Goal: Task Accomplishment & Management: Manage account settings

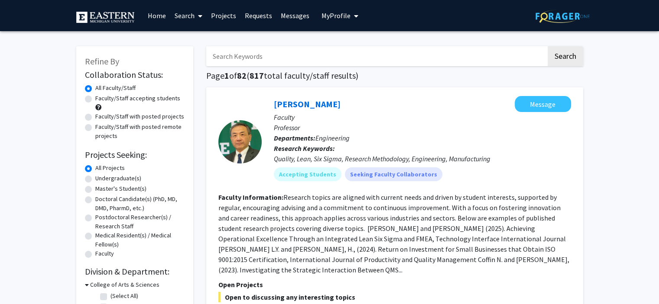
click at [343, 16] on span "My Profile" at bounding box center [335, 15] width 29 height 9
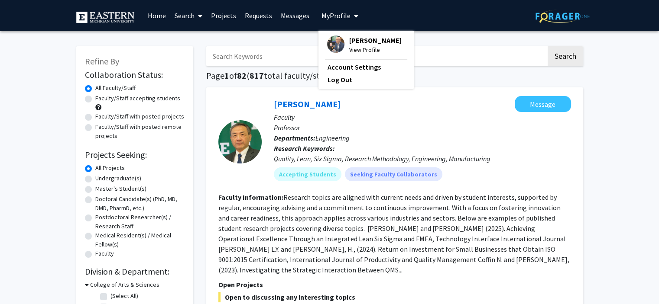
click at [353, 44] on span "[PERSON_NAME]" at bounding box center [375, 41] width 52 height 10
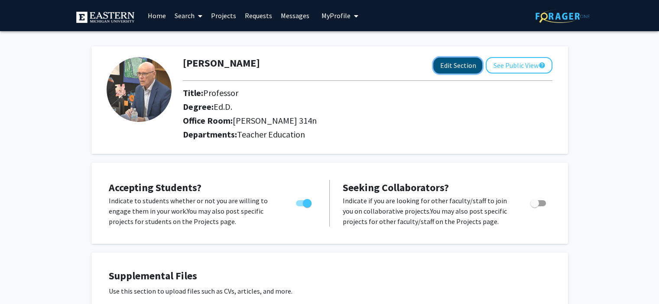
click at [465, 65] on button "Edit Section" at bounding box center [457, 66] width 49 height 16
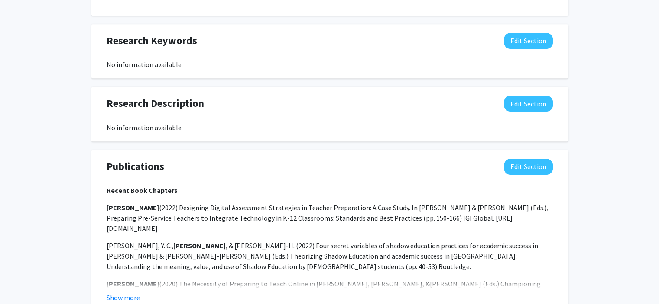
scroll to position [649, 0]
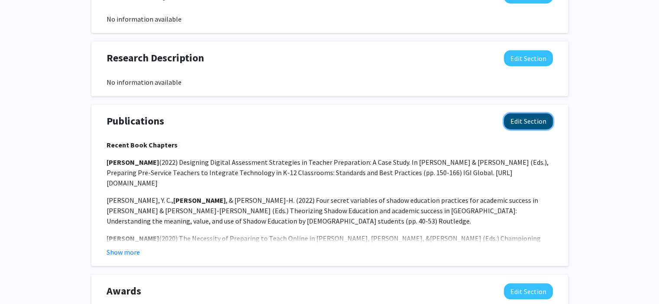
click at [528, 113] on button "Edit Section" at bounding box center [528, 121] width 49 height 16
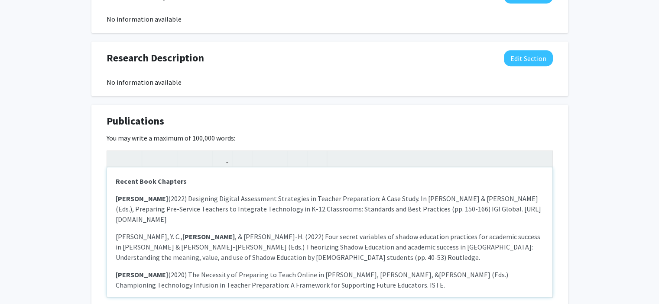
click at [117, 194] on strong "[PERSON_NAME]" at bounding box center [142, 198] width 52 height 9
paste div "Note to users with screen readers: Please deactivate our accessibility plugin f…"
type textarea "<p><strong>Recent Book Chapters</strong></p><p><strong>Elkordy, A. &amp; [PERSO…"
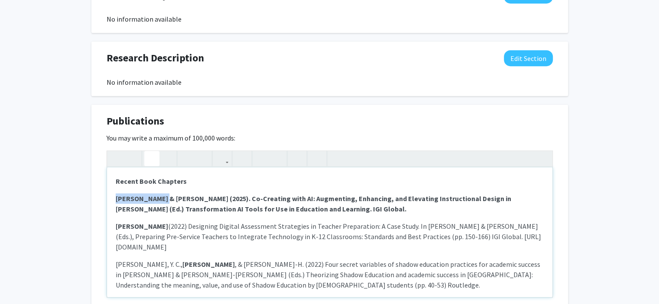
drag, startPoint x: 116, startPoint y: 187, endPoint x: 156, endPoint y: 192, distance: 40.1
click at [156, 194] on p "[PERSON_NAME] & [PERSON_NAME] (2025). Co-Creating with AI: Augmenting, Enhancin…" at bounding box center [330, 204] width 428 height 21
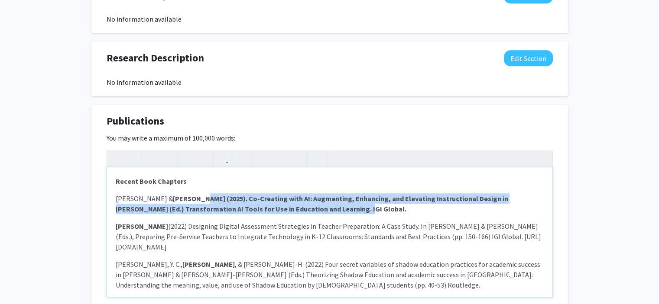
drag, startPoint x: 182, startPoint y: 189, endPoint x: 373, endPoint y: 200, distance: 190.8
click at [373, 200] on p "[PERSON_NAME] & [PERSON_NAME] (2025). Co-Creating with AI: Augmenting, Enhancin…" at bounding box center [330, 204] width 428 height 21
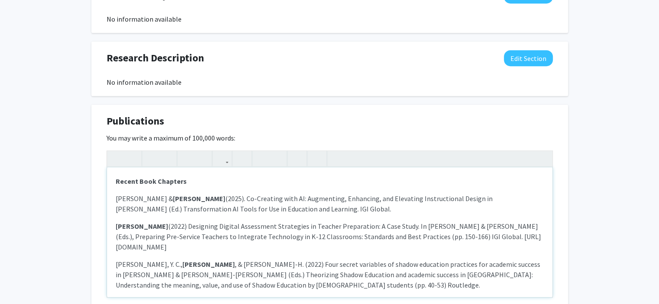
click at [335, 209] on div "Recent Book Chapters Elkordy, A. & [PERSON_NAME] (2025). Co-Creating with AI: A…" at bounding box center [329, 233] width 445 height 130
drag, startPoint x: 139, startPoint y: 170, endPoint x: 208, endPoint y: 171, distance: 68.9
click at [208, 176] on p "Recent Book Chapters" at bounding box center [330, 181] width 428 height 10
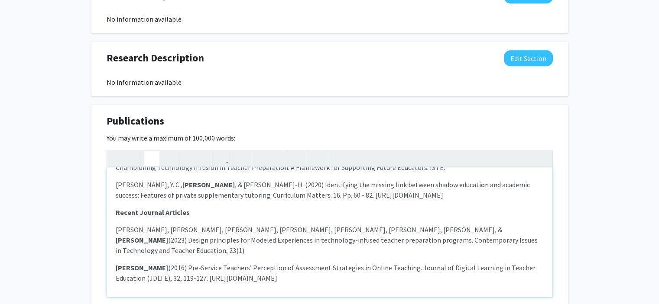
scroll to position [147, 0]
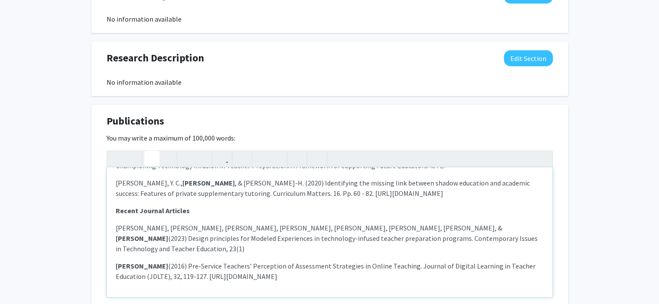
drag, startPoint x: 114, startPoint y: 244, endPoint x: 386, endPoint y: 269, distance: 272.6
click at [386, 269] on div "Recent Publications Elkordy, [PERSON_NAME] & [PERSON_NAME] (2025). Co-Creating …" at bounding box center [329, 233] width 445 height 130
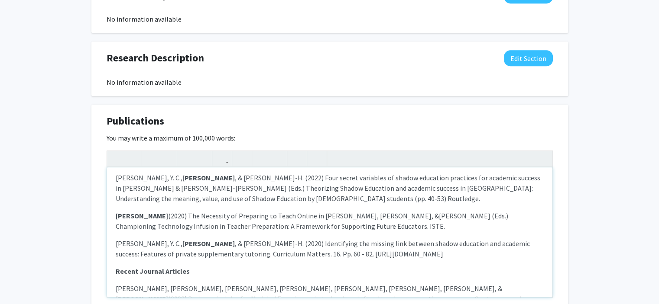
scroll to position [109, 0]
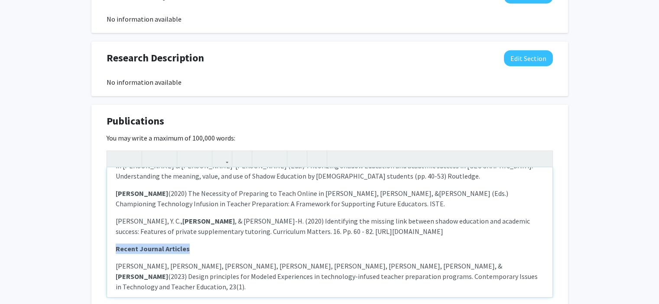
drag, startPoint x: 114, startPoint y: 238, endPoint x: 258, endPoint y: 242, distance: 144.3
click at [258, 242] on div "Recent Publications Elkordy, [PERSON_NAME] & [PERSON_NAME] (2025). Co-Creating …" at bounding box center [329, 233] width 445 height 130
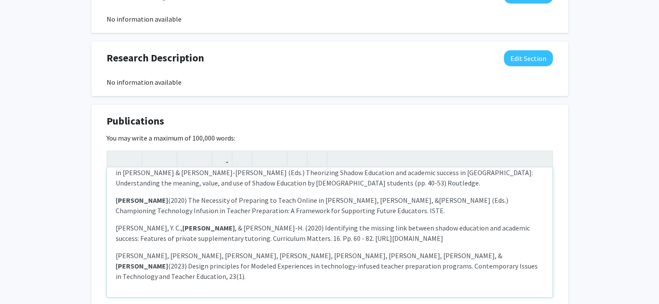
scroll to position [92, 0]
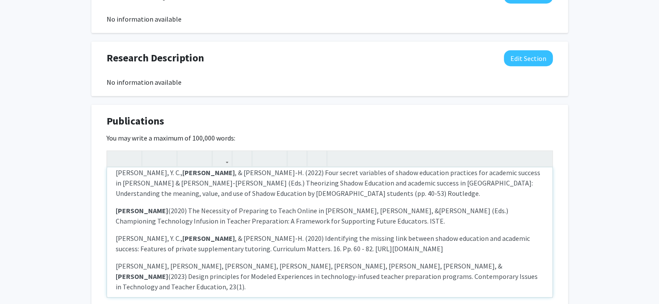
drag, startPoint x: 113, startPoint y: 257, endPoint x: 423, endPoint y: 267, distance: 310.2
click at [423, 267] on div "Recent Publications Elkordy, [PERSON_NAME] & [PERSON_NAME] (2025). Co-Creating …" at bounding box center [329, 233] width 445 height 130
copy p "[PERSON_NAME], [PERSON_NAME], [PERSON_NAME], [PERSON_NAME], [PERSON_NAME], [PER…"
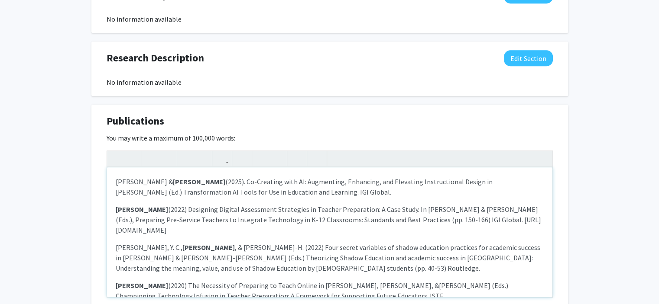
scroll to position [0, 0]
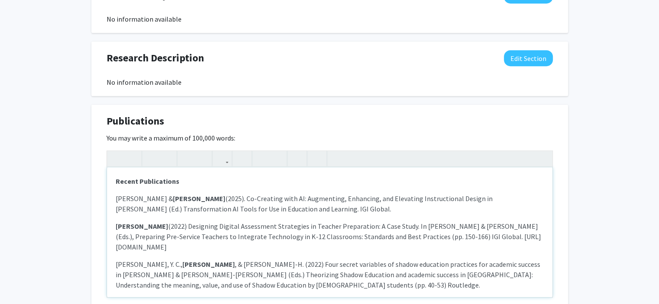
click at [116, 222] on strong "[PERSON_NAME]" at bounding box center [142, 226] width 52 height 9
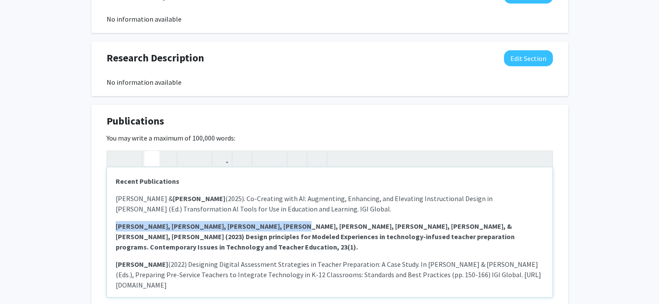
drag, startPoint x: 115, startPoint y: 214, endPoint x: 258, endPoint y: 216, distance: 143.3
click at [258, 222] on strong "[PERSON_NAME], [PERSON_NAME], [PERSON_NAME], [PERSON_NAME], [PERSON_NAME], [PER…" at bounding box center [315, 236] width 399 height 29
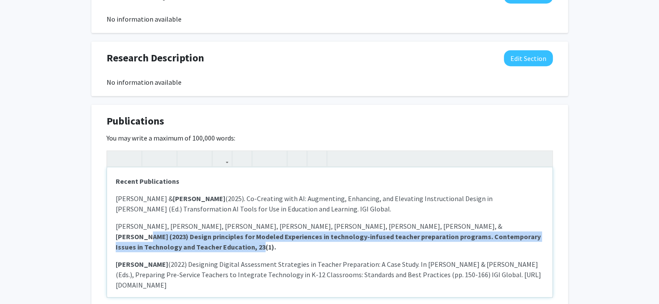
drag, startPoint x: 278, startPoint y: 215, endPoint x: 448, endPoint y: 225, distance: 169.6
click at [448, 225] on p "[PERSON_NAME], [PERSON_NAME], [PERSON_NAME], [PERSON_NAME], [PERSON_NAME], [PER…" at bounding box center [330, 236] width 428 height 31
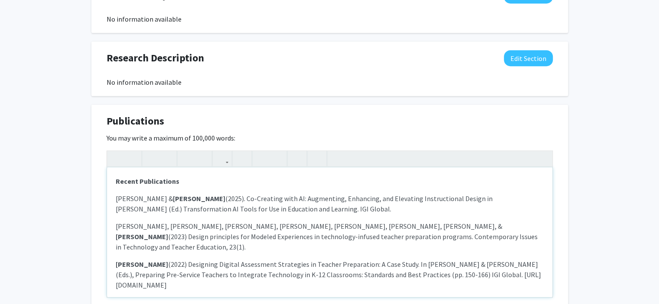
click at [447, 225] on p "[PERSON_NAME], [PERSON_NAME], [PERSON_NAME], [PERSON_NAME], [PERSON_NAME], [PER…" at bounding box center [330, 236] width 428 height 31
click at [113, 216] on div "Recent Publications Elkordy, [PERSON_NAME] & [PERSON_NAME] (2025). Co-Creating …" at bounding box center [329, 233] width 445 height 130
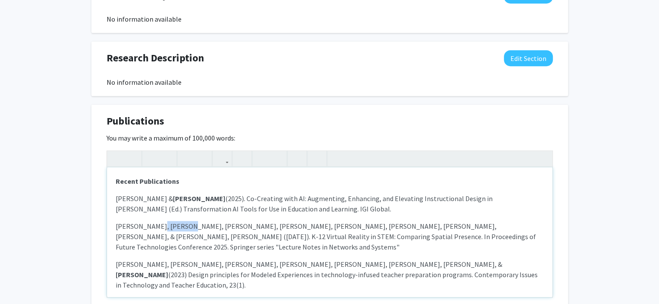
drag, startPoint x: 151, startPoint y: 216, endPoint x: 178, endPoint y: 216, distance: 27.3
click at [178, 221] on p "[PERSON_NAME], [PERSON_NAME], [PERSON_NAME], [PERSON_NAME], [PERSON_NAME], [PER…" at bounding box center [330, 236] width 428 height 31
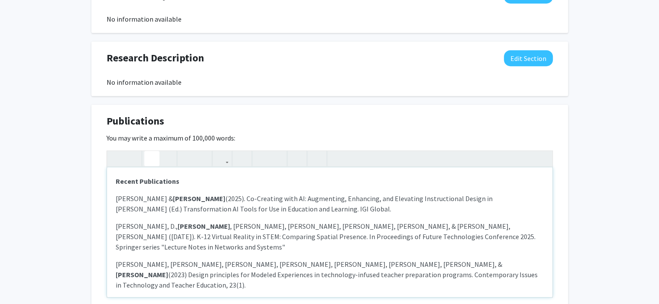
click at [244, 221] on p "[PERSON_NAME], [PERSON_NAME], [PERSON_NAME], [PERSON_NAME] , [PERSON_NAME], [PE…" at bounding box center [330, 236] width 428 height 31
click at [298, 221] on p "[PERSON_NAME], [PERSON_NAME], [PERSON_NAME], [PERSON_NAME] , [PERSON_NAME], [PE…" at bounding box center [330, 236] width 428 height 31
type textarea "<p><strong>Recent Publications</strong></p><p>Elkordy, A. &amp; <strong>[PERSON…"
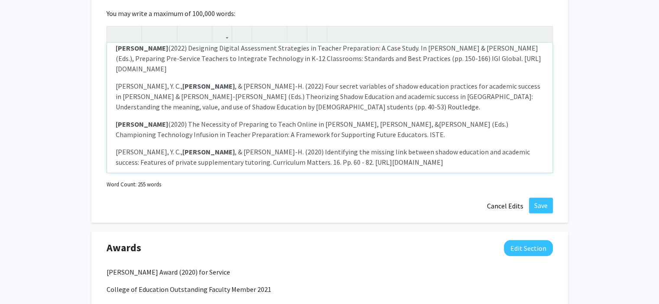
scroll to position [779, 0]
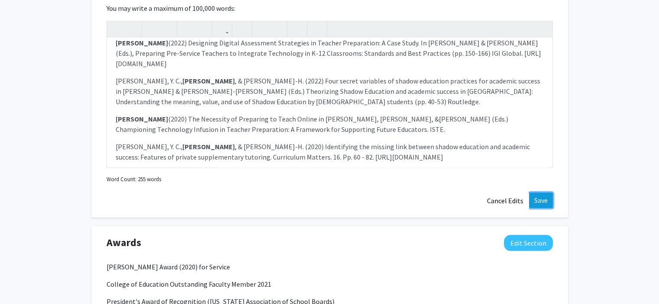
click at [540, 193] on button "Save" at bounding box center [541, 201] width 24 height 16
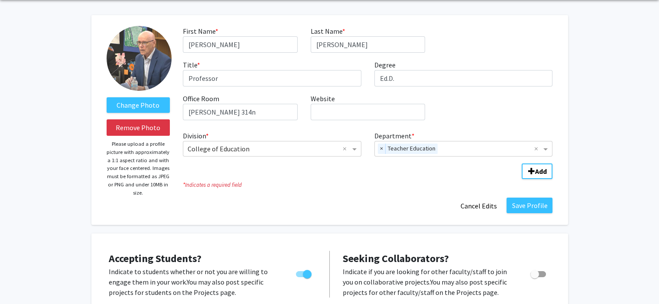
scroll to position [0, 0]
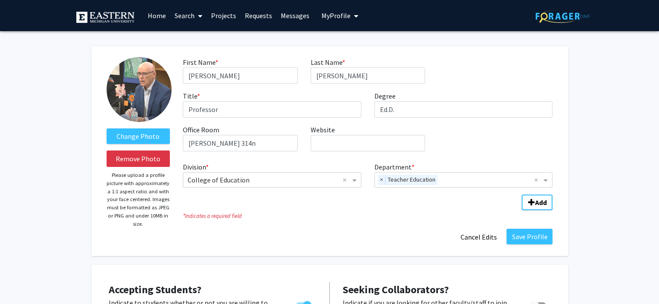
click at [336, 16] on span "My Profile" at bounding box center [335, 15] width 29 height 9
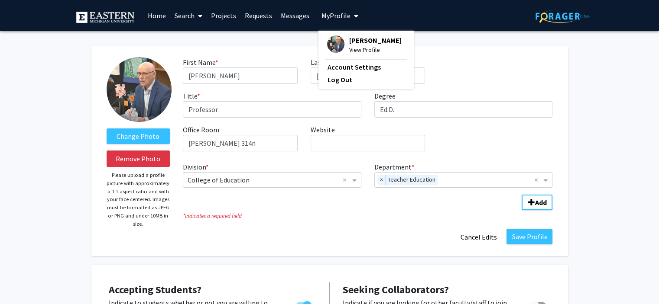
click at [358, 48] on span "View Profile" at bounding box center [375, 50] width 52 height 10
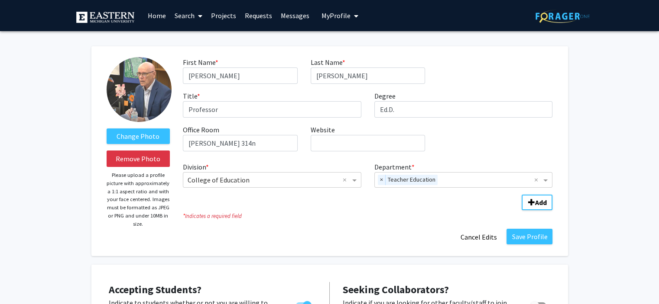
click at [152, 15] on link "Home" at bounding box center [156, 15] width 27 height 30
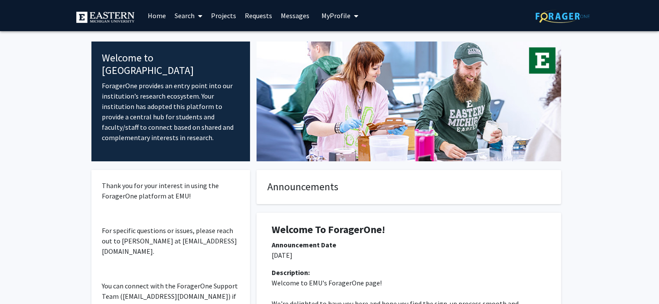
click at [181, 14] on link "Search" at bounding box center [188, 15] width 36 height 30
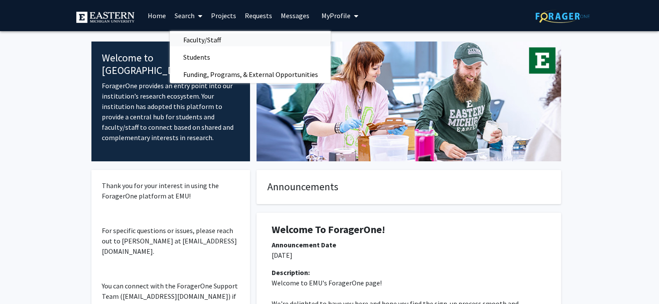
click at [191, 38] on span "Faculty/Staff" at bounding box center [202, 39] width 64 height 17
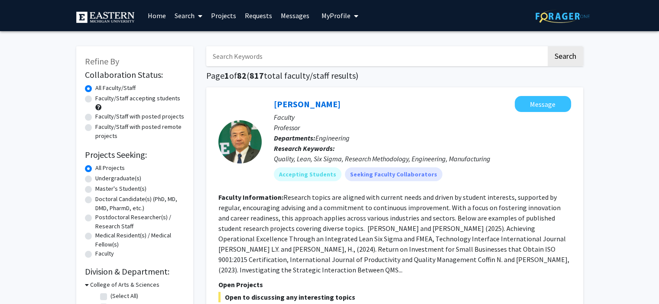
click at [255, 58] on input "Search Keywords" at bounding box center [376, 56] width 340 height 20
type input "[PERSON_NAME]"
click at [559, 60] on button "Search" at bounding box center [565, 56] width 36 height 20
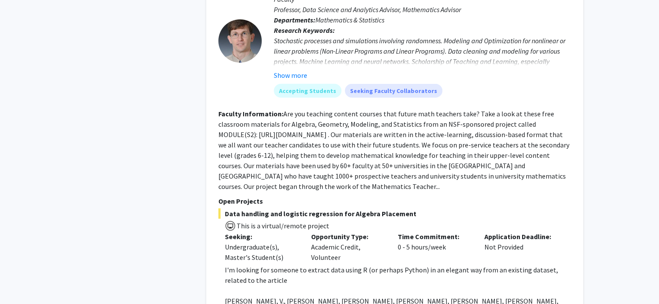
scroll to position [2252, 0]
